Goal: Task Accomplishment & Management: Use online tool/utility

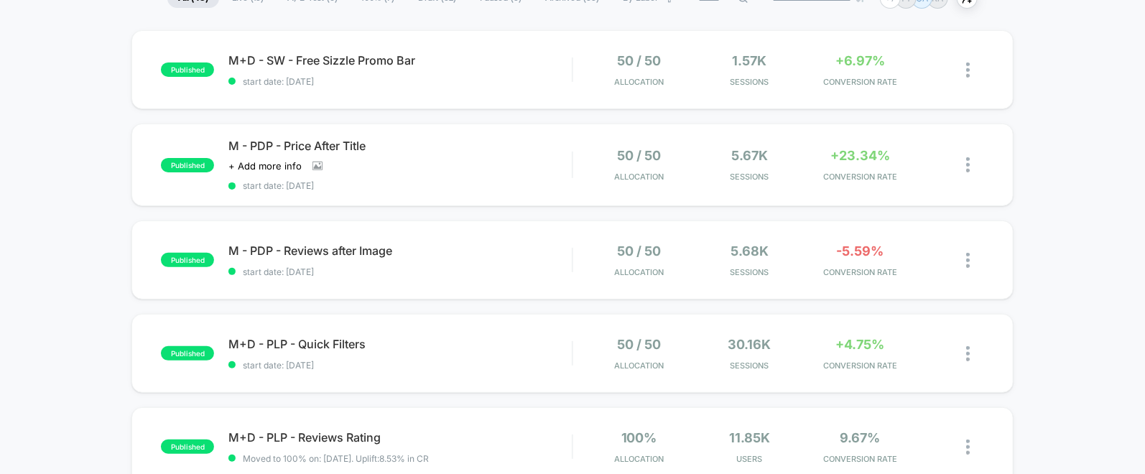
scroll to position [133, 0]
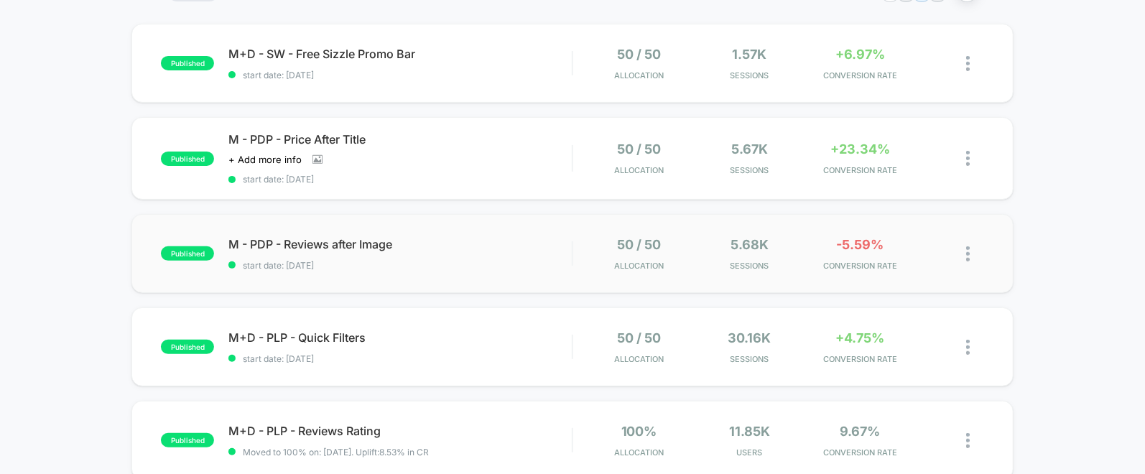
click at [968, 252] on img at bounding box center [968, 253] width 4 height 15
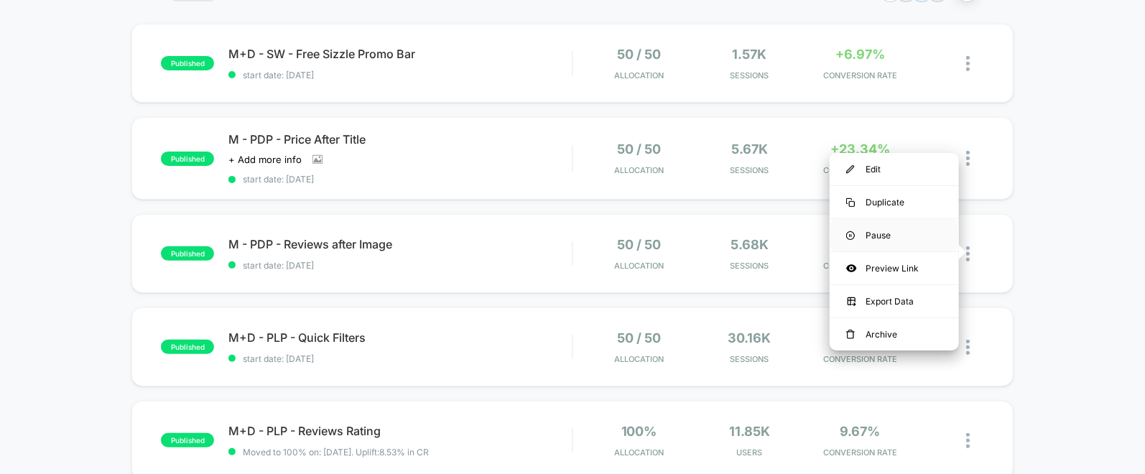
click at [922, 238] on div "Pause" at bounding box center [893, 235] width 129 height 32
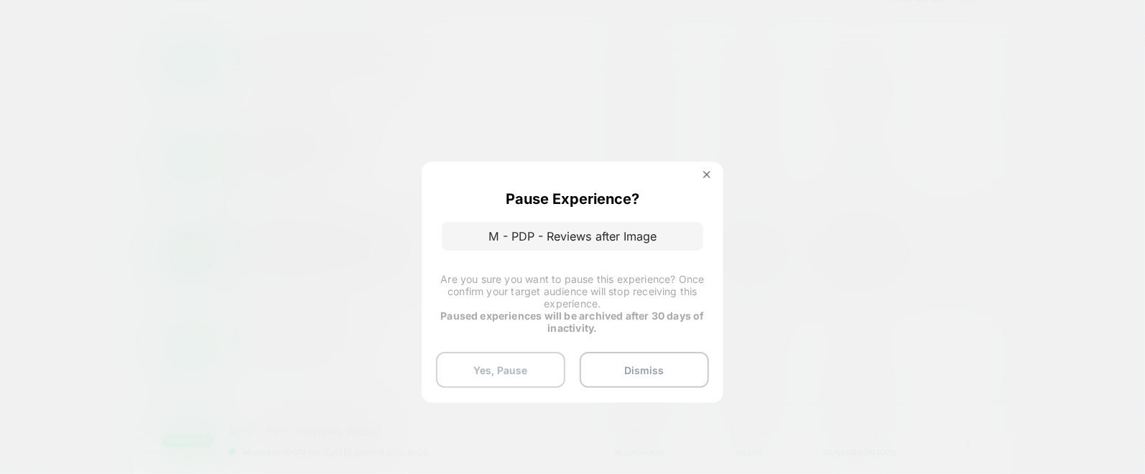
click at [535, 375] on button "Yes, Pause" at bounding box center [500, 370] width 129 height 36
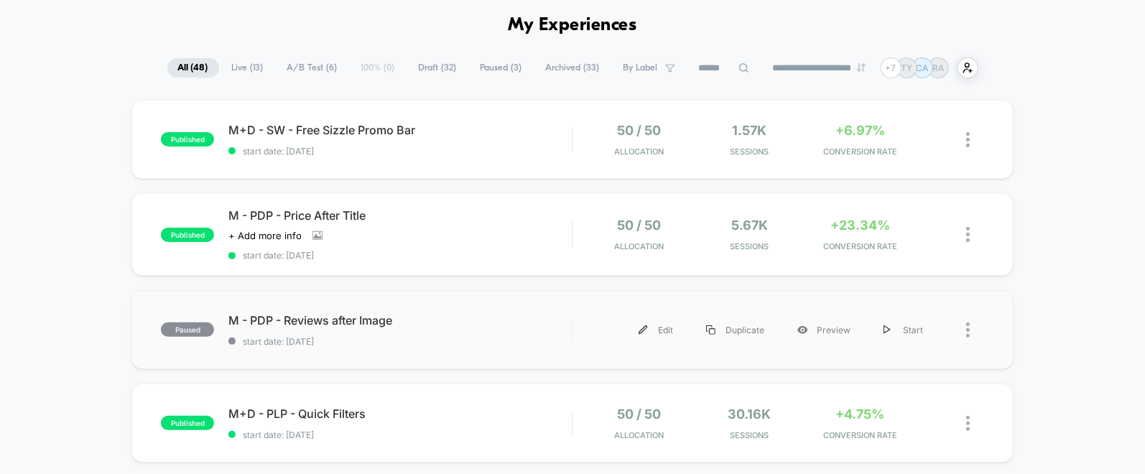
scroll to position [52, 0]
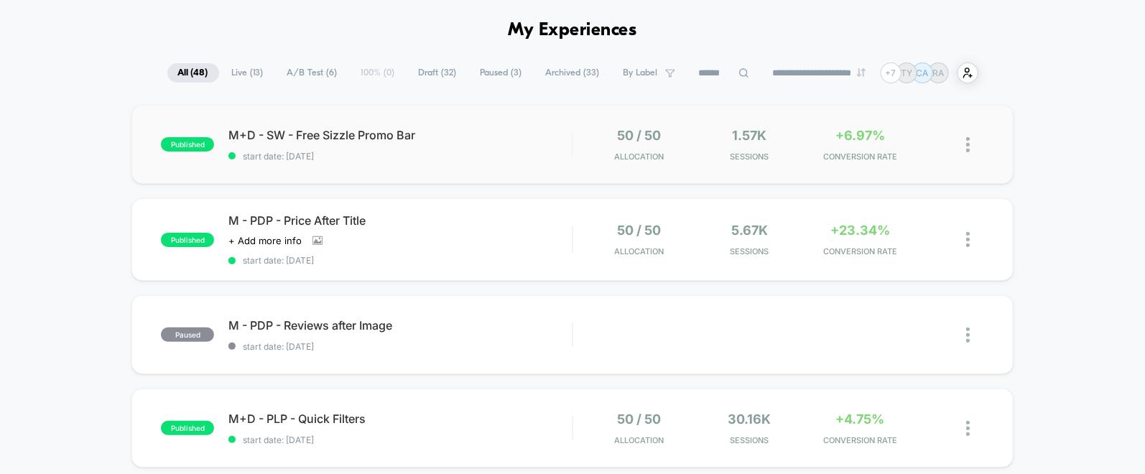
click at [969, 145] on img at bounding box center [968, 144] width 4 height 15
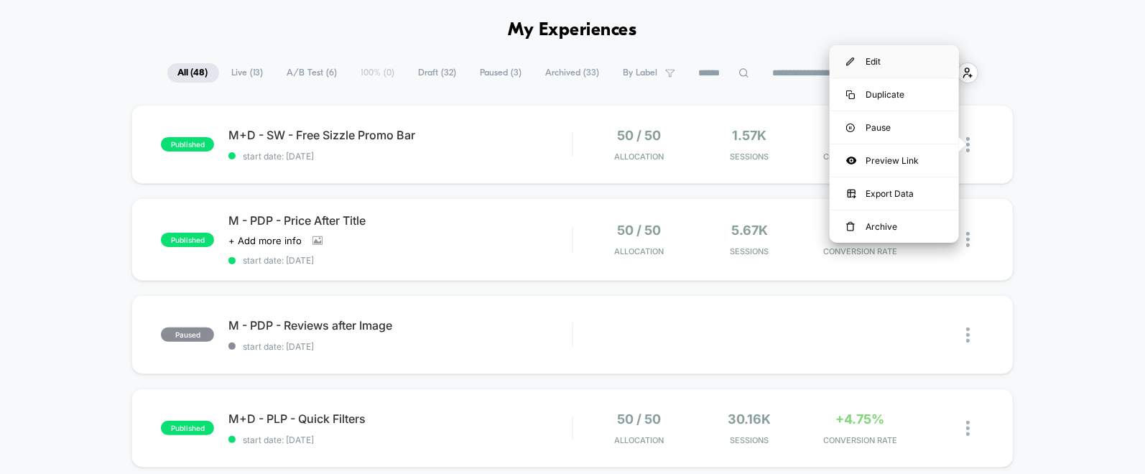
click at [863, 57] on div "Edit" at bounding box center [893, 61] width 129 height 32
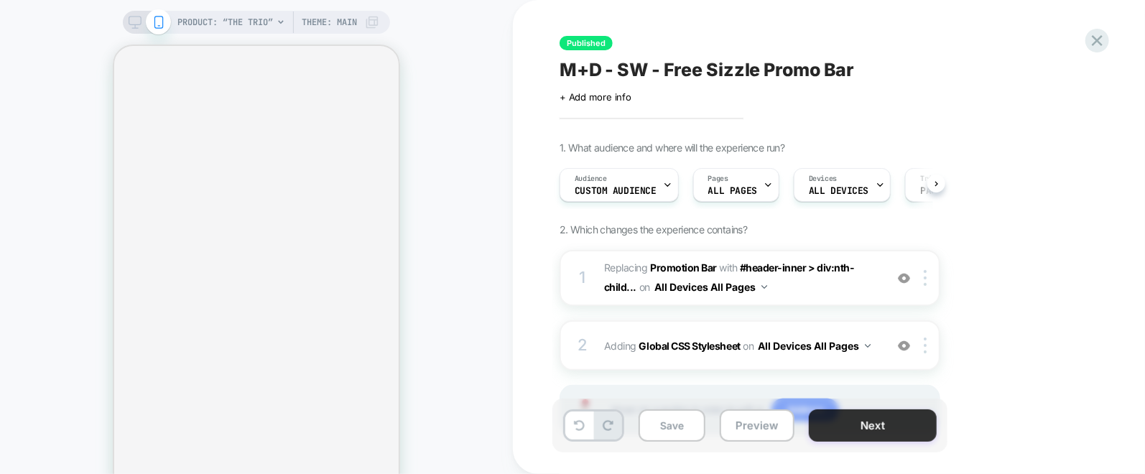
click at [865, 429] on button "Next" at bounding box center [873, 425] width 128 height 32
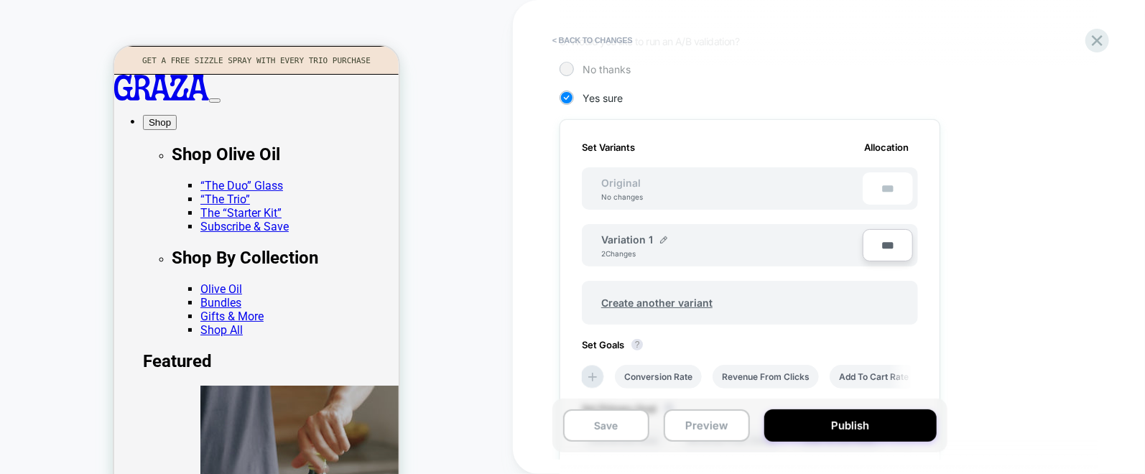
click at [565, 69] on div at bounding box center [566, 68] width 11 height 11
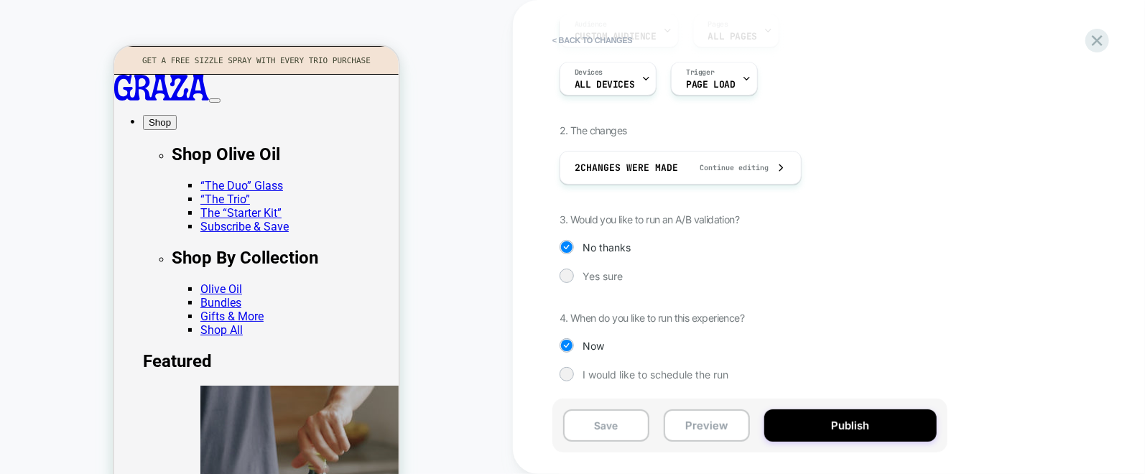
scroll to position [154, 0]
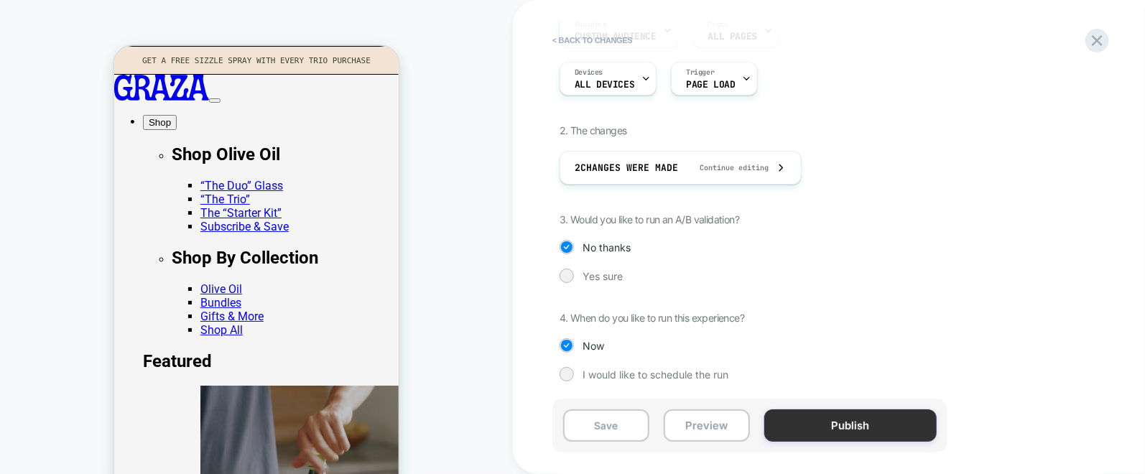
click at [859, 430] on button "Publish" at bounding box center [850, 425] width 172 height 32
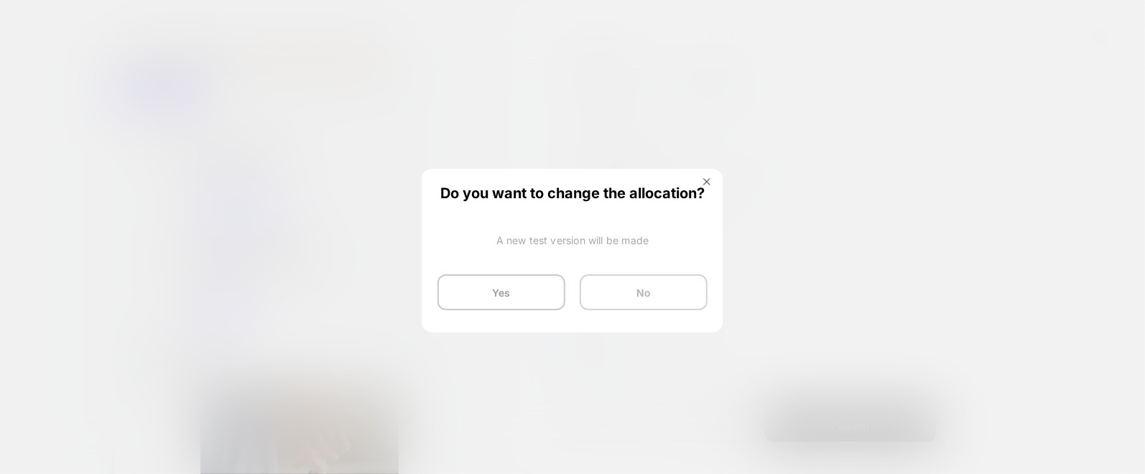
click at [658, 299] on button "No" at bounding box center [643, 292] width 128 height 36
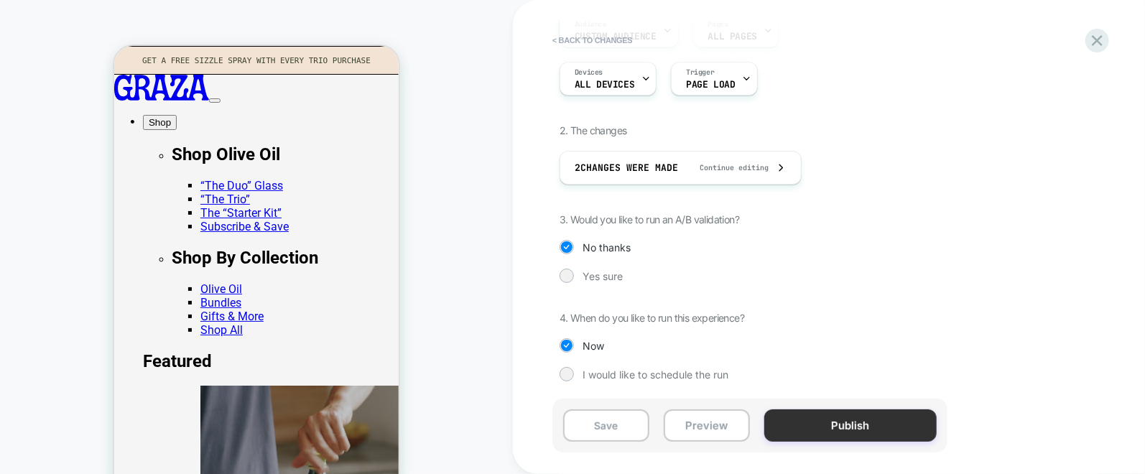
click at [876, 434] on button "Publish" at bounding box center [850, 425] width 172 height 32
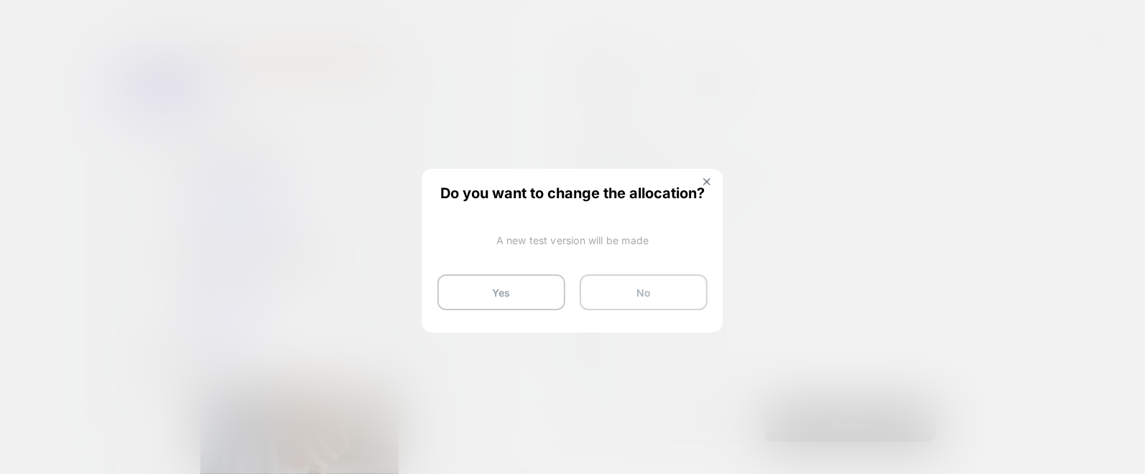
click at [603, 297] on button "No" at bounding box center [643, 292] width 128 height 36
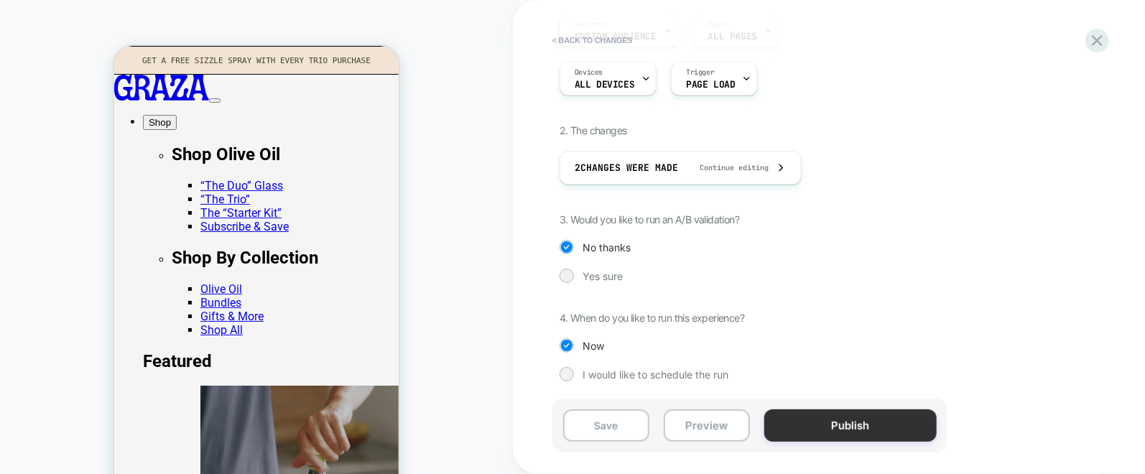
click at [806, 420] on button "Publish" at bounding box center [850, 425] width 172 height 32
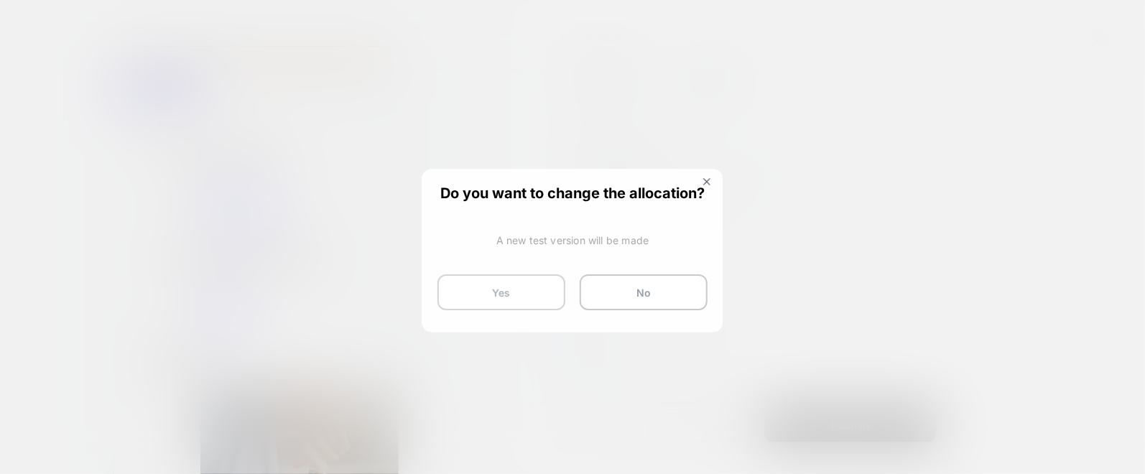
click at [494, 295] on button "Yes" at bounding box center [501, 292] width 128 height 36
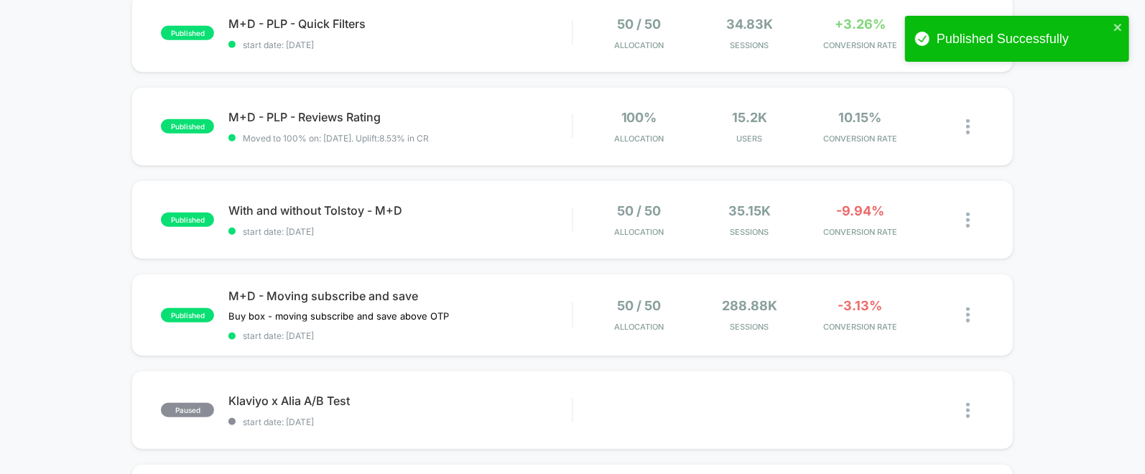
scroll to position [447, 0]
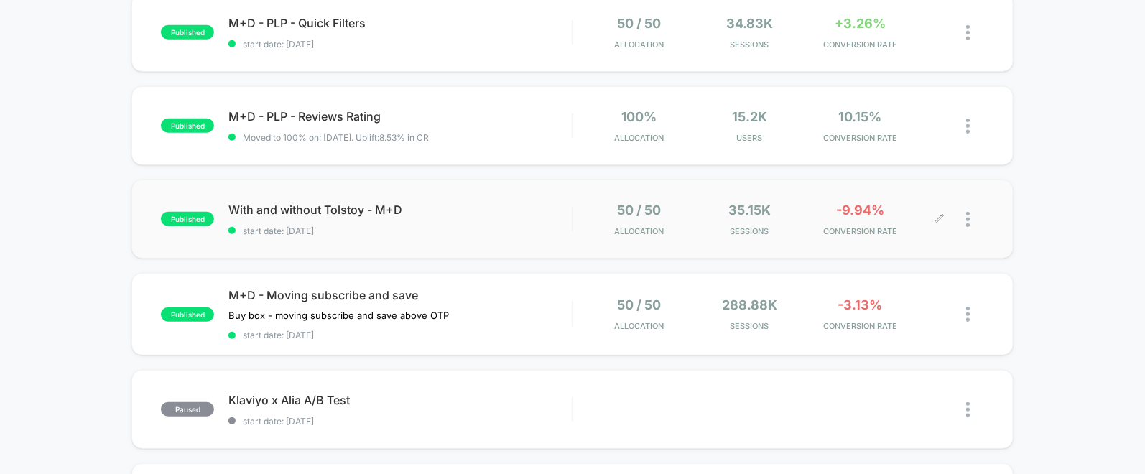
click at [965, 218] on div at bounding box center [961, 219] width 44 height 34
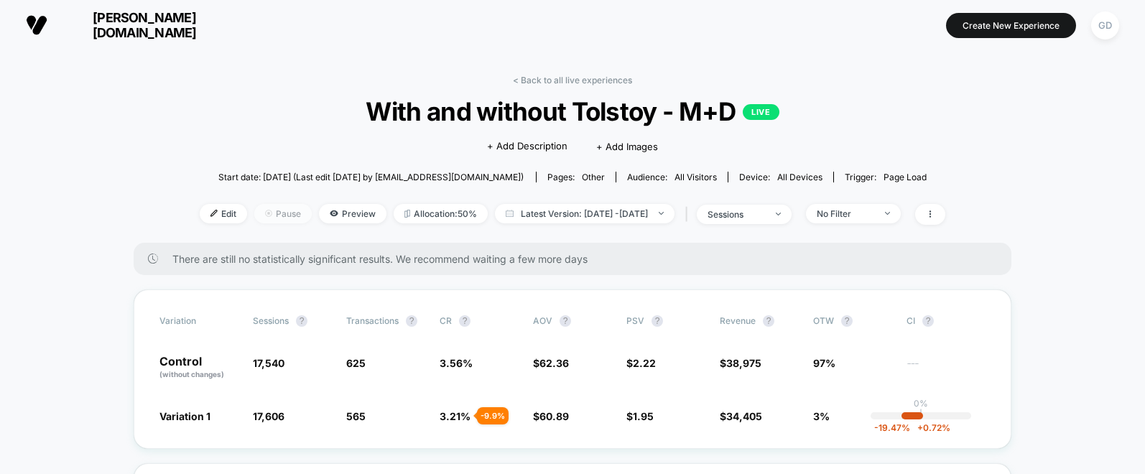
click at [254, 210] on span "Pause" at bounding box center [282, 213] width 57 height 19
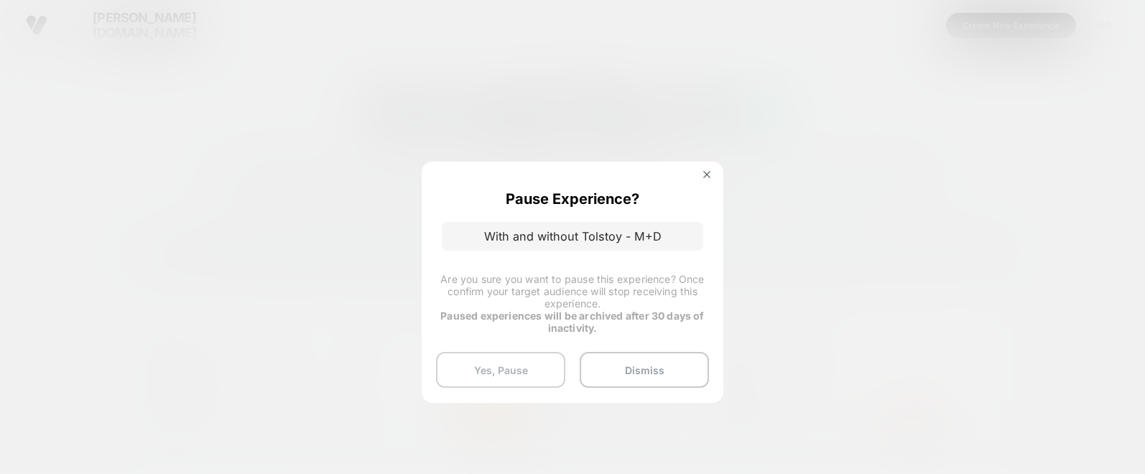
click at [527, 373] on button "Yes, Pause" at bounding box center [500, 370] width 129 height 36
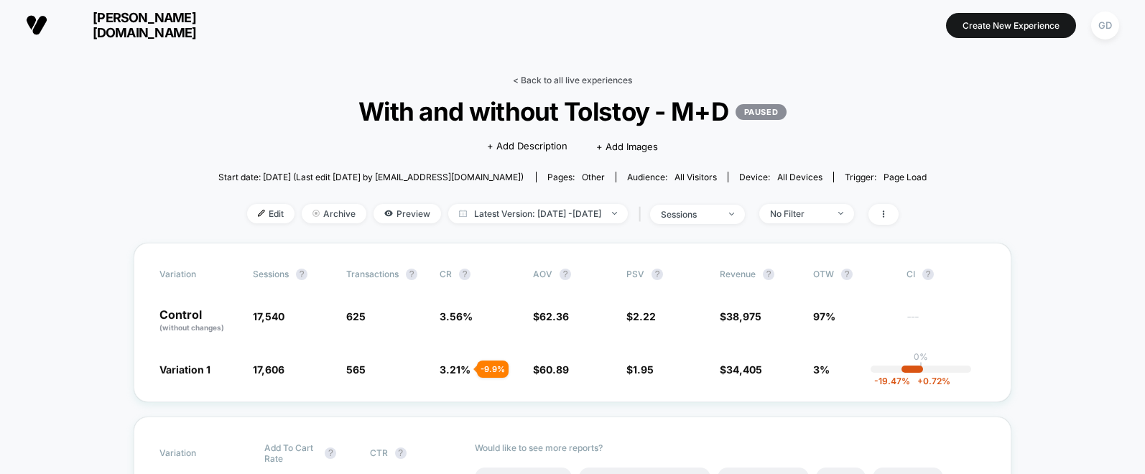
click at [536, 83] on link "< Back to all live experiences" at bounding box center [572, 80] width 119 height 11
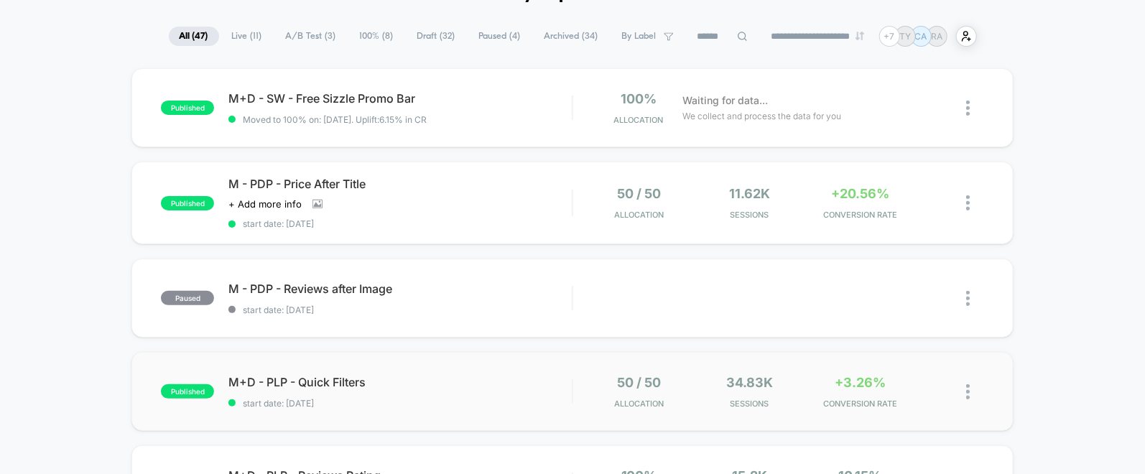
scroll to position [88, 0]
